Goal: Answer question/provide support: Share knowledge or assist other users

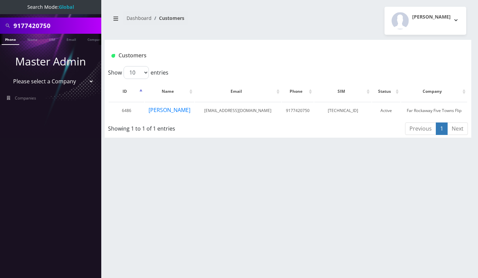
click at [51, 23] on input "9177420750" at bounding box center [57, 25] width 86 height 13
click at [18, 26] on input "18452130103" at bounding box center [57, 25] width 86 height 13
type input "8452130103"
click at [10, 39] on link "Phone" at bounding box center [11, 39] width 18 height 11
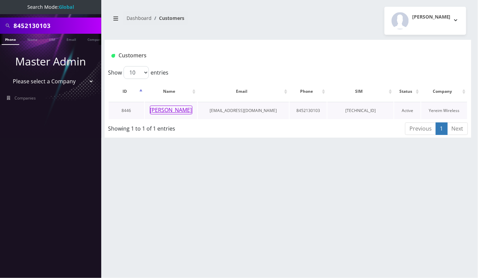
click at [166, 109] on button "Berish Kozicki" at bounding box center [171, 110] width 43 height 9
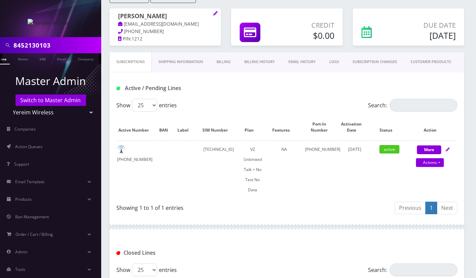
scroll to position [221, 0]
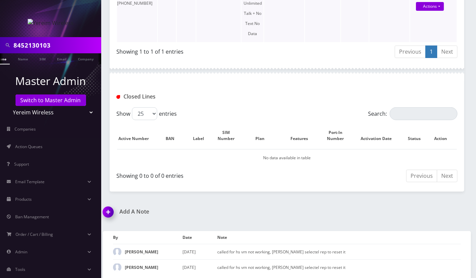
click at [387, 40] on td "active" at bounding box center [390, 13] width 40 height 58
click at [254, 45] on div "Showing 1 to 1 of 1 entries" at bounding box center [200, 50] width 166 height 11
click at [108, 208] on img at bounding box center [110, 215] width 20 height 20
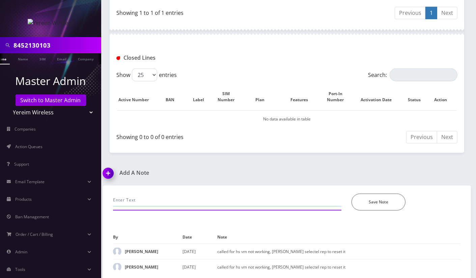
click at [153, 195] on input "text" at bounding box center [227, 200] width 229 height 13
paste input "Cust can access his VM but people cant leave him a VM"
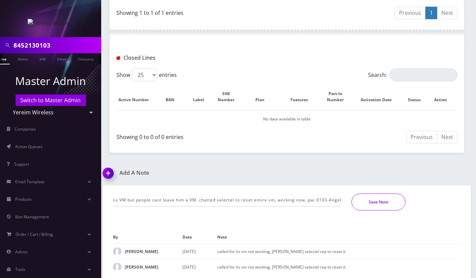
click at [374, 202] on button "Save Note" at bounding box center [379, 202] width 54 height 17
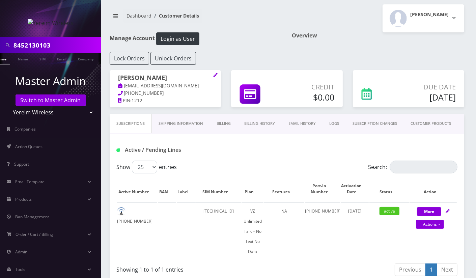
scroll to position [0, 0]
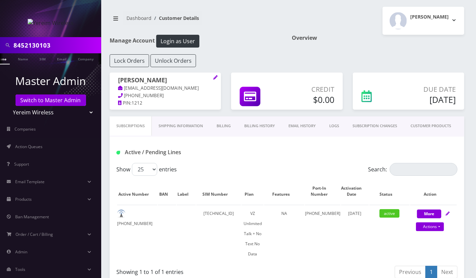
click at [264, 161] on div "Active / Pending Lines" at bounding box center [287, 150] width 355 height 26
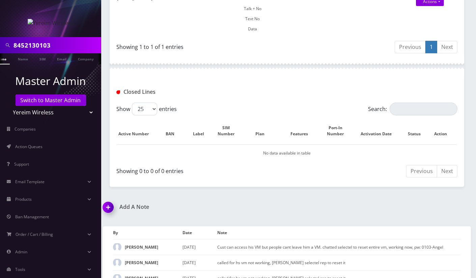
scroll to position [236, 0]
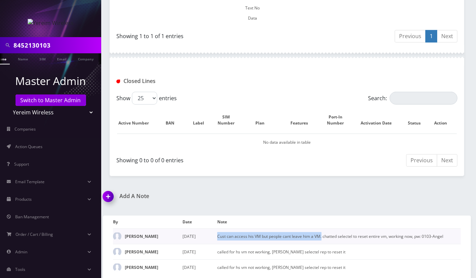
drag, startPoint x: 218, startPoint y: 234, endPoint x: 322, endPoint y: 231, distance: 103.7
click at [322, 231] on td "Cust can access his VM but people cant leave him a VM. chatted selectel to rese…" at bounding box center [339, 237] width 244 height 16
copy td "Cust can access his VM but people cant leave him a VM."
click at [108, 194] on img at bounding box center [110, 199] width 20 height 20
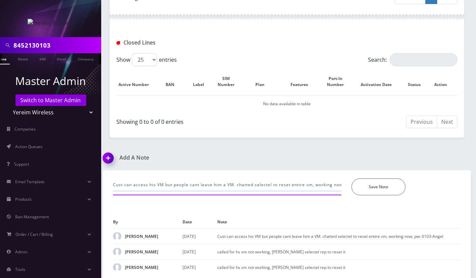
click at [143, 184] on input "Cust can access his VM but people cant leave him a VM. chatted selectel to rese…" at bounding box center [227, 185] width 229 height 13
paste input "error: the account has no access to the system"
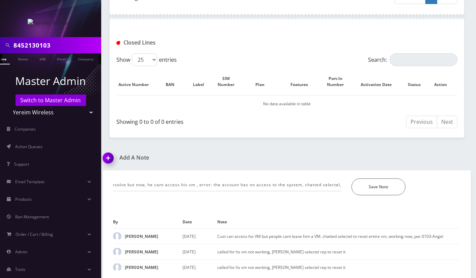
scroll to position [0, 0]
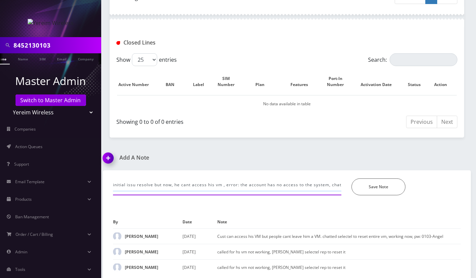
click at [307, 182] on input "initial issu resolve but now, he cant access his vm , error: the account has no…" at bounding box center [227, 185] width 229 height 13
paste input "Please power cycle the device. And kindly dial *86."
type input "initial issu resolve but now, he cant access his vm , error: the account has no…"
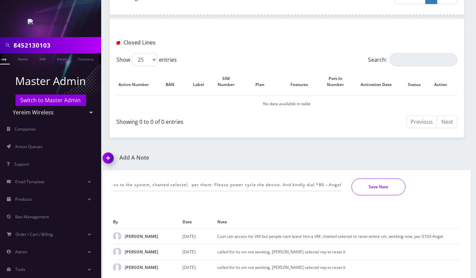
scroll to position [0, 0]
click at [387, 184] on button "Save Note" at bounding box center [379, 187] width 54 height 17
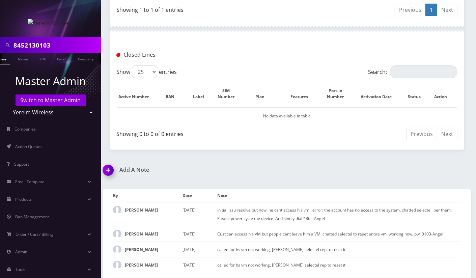
scroll to position [260, 0]
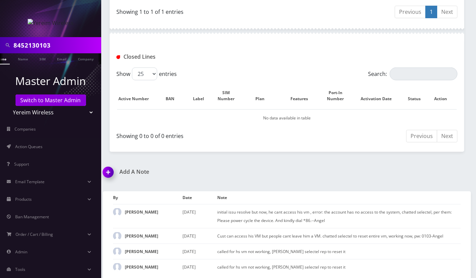
click at [190, 43] on div "Closed Lines" at bounding box center [287, 54] width 355 height 26
